Goal: Information Seeking & Learning: Learn about a topic

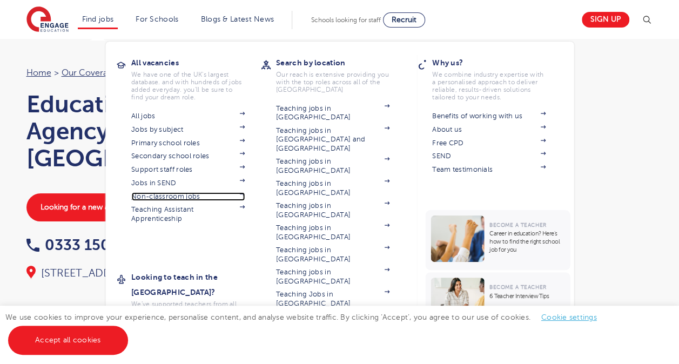
click at [245, 193] on img at bounding box center [241, 193] width 5 height 3
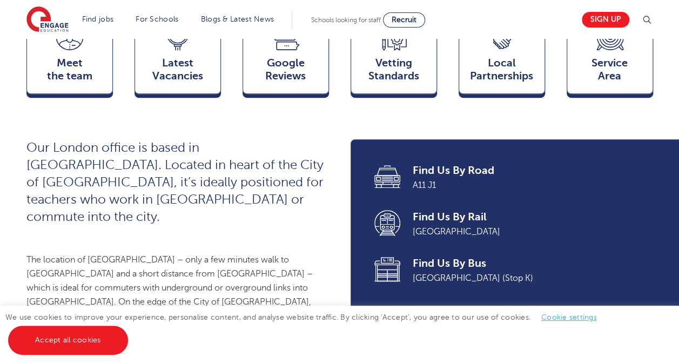
scroll to position [335, 0]
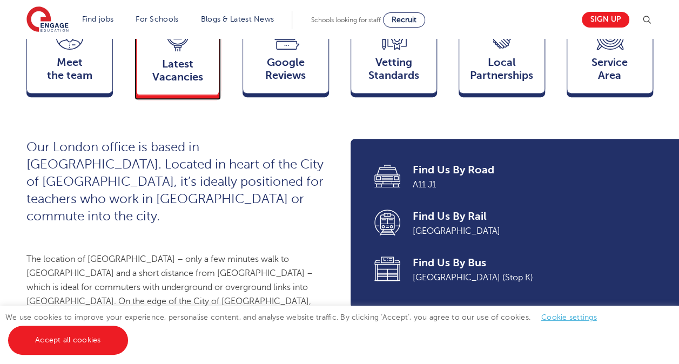
click at [193, 58] on div "Latest Vacancies Jobs" at bounding box center [177, 53] width 86 height 84
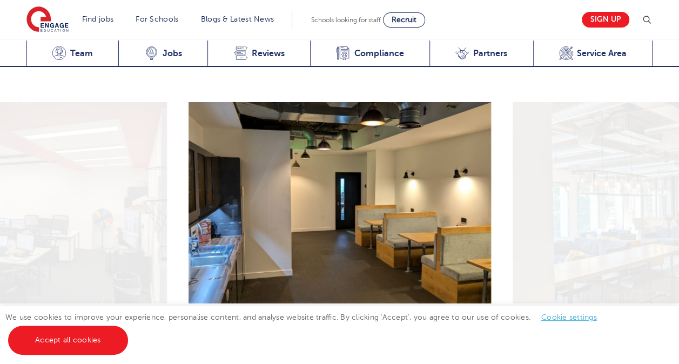
scroll to position [1619, 0]
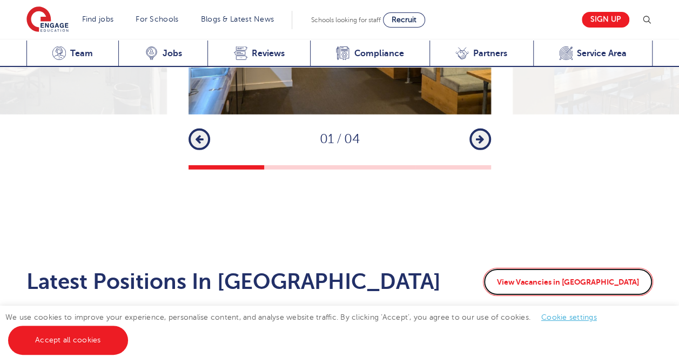
click at [594, 268] on link "View Vacancies in London" at bounding box center [568, 282] width 170 height 28
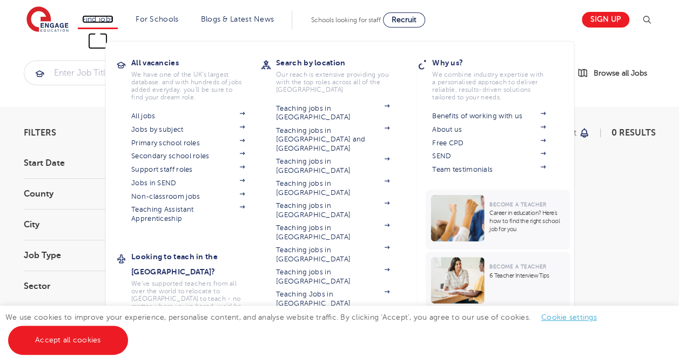
click at [112, 21] on link "Find jobs" at bounding box center [98, 19] width 32 height 8
click at [108, 18] on link "Find jobs" at bounding box center [98, 19] width 32 height 8
click at [99, 28] on li "Find jobs All vacancies We have one of the UK's largest database. and with hund…" at bounding box center [98, 20] width 40 height 18
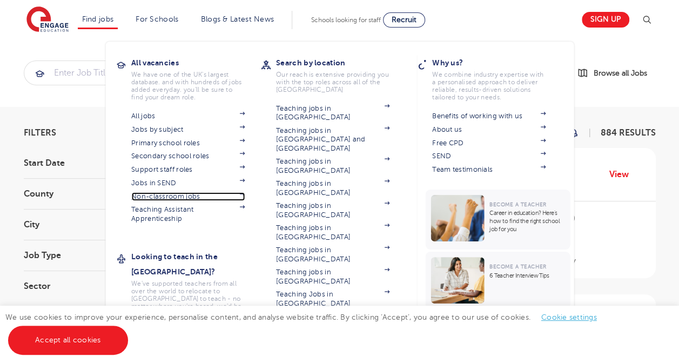
click at [190, 197] on link "Non-classroom jobs" at bounding box center [187, 196] width 113 height 9
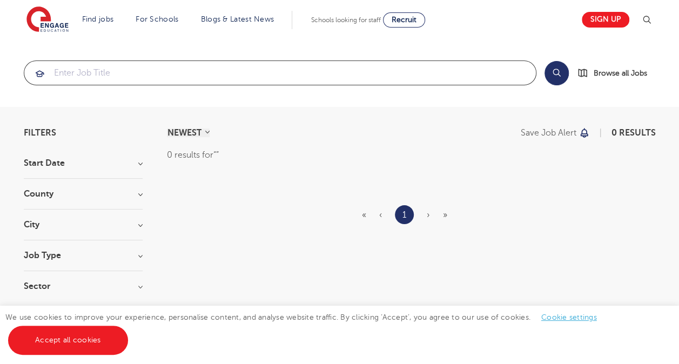
click at [130, 82] on input "search" at bounding box center [279, 73] width 511 height 24
type input "admin"
click button "Submit" at bounding box center [0, 0] width 0 height 0
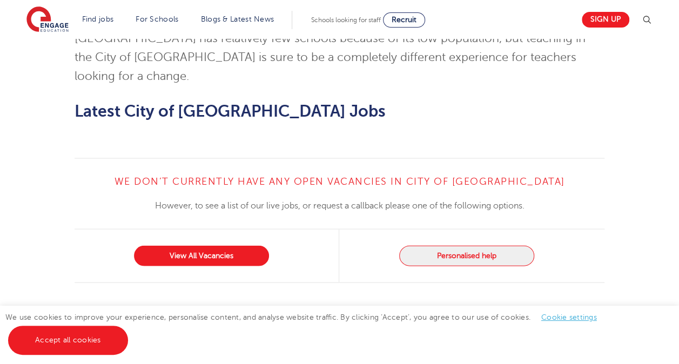
scroll to position [1038, 0]
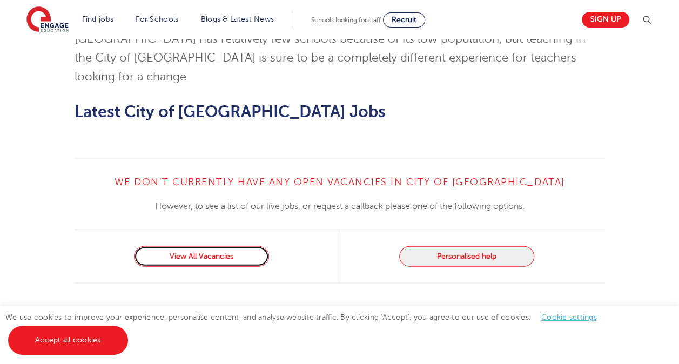
click at [222, 246] on link "View All Vacancies" at bounding box center [201, 256] width 135 height 21
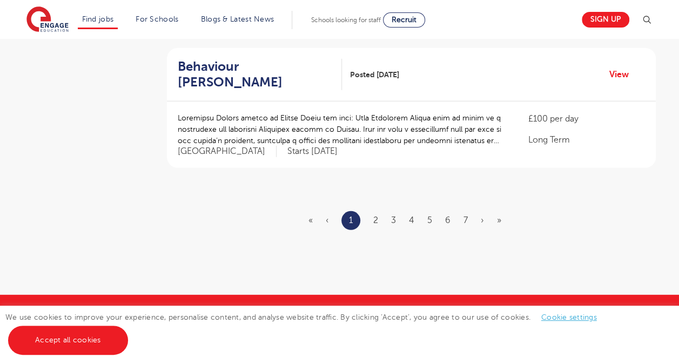
scroll to position [1353, 0]
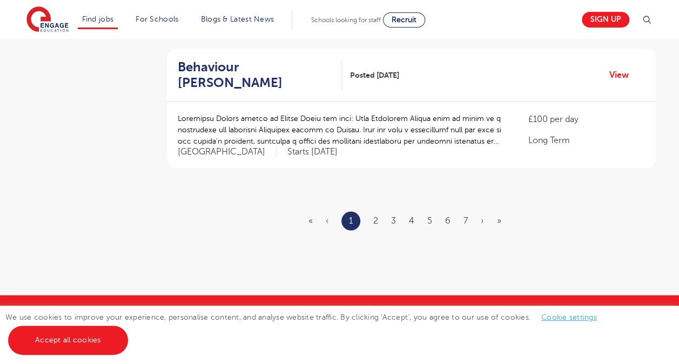
click at [370, 212] on ul "« ‹ 1 2 3 4 5 6 7 › »" at bounding box center [411, 221] width 206 height 19
click at [378, 212] on ul "« ‹ 1 2 3 4 5 6 7 › »" at bounding box center [411, 221] width 206 height 19
click at [377, 216] on link "2" at bounding box center [375, 221] width 5 height 10
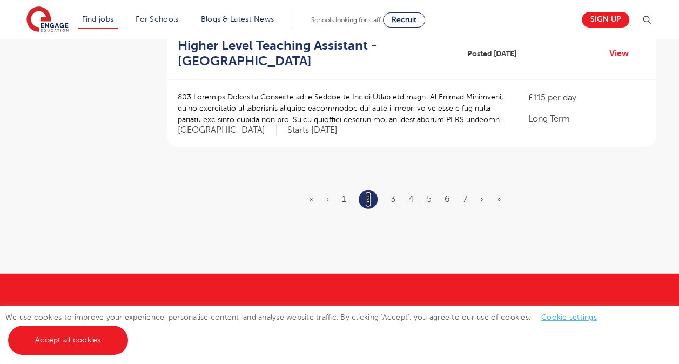
scroll to position [1350, 0]
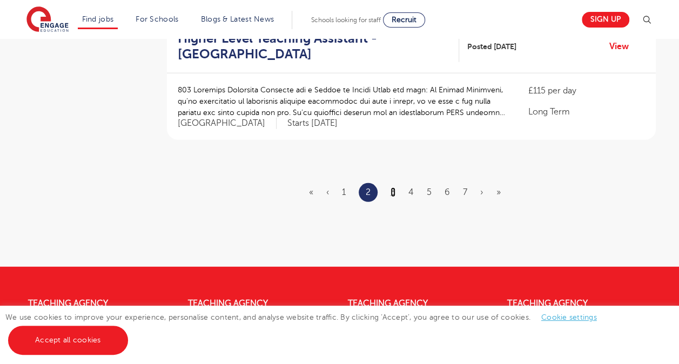
click at [392, 187] on link "3" at bounding box center [392, 192] width 5 height 10
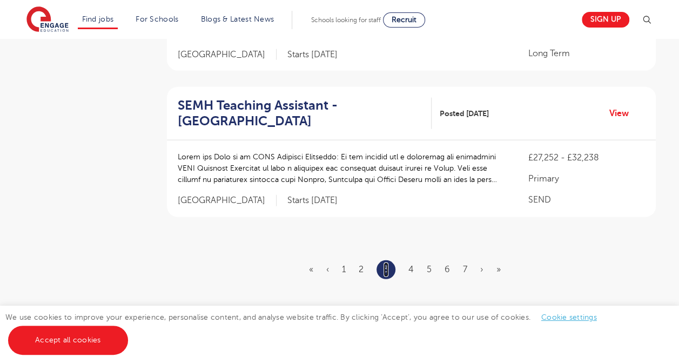
scroll to position [1385, 0]
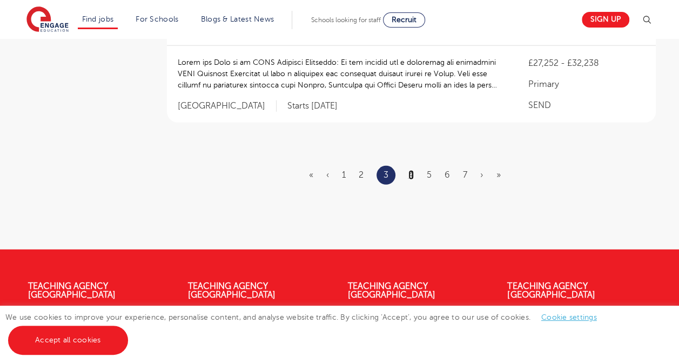
click at [409, 170] on link "4" at bounding box center [410, 175] width 5 height 10
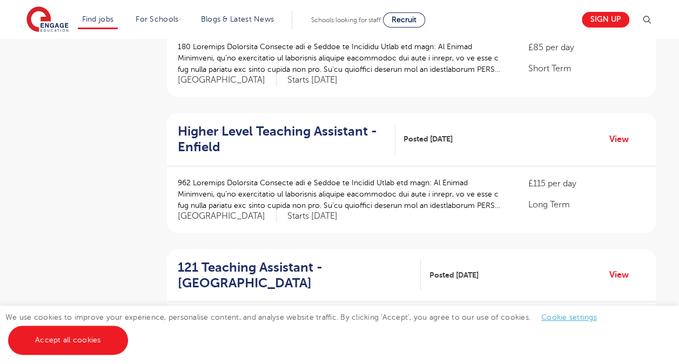
scroll to position [327, 0]
